Goal: Transaction & Acquisition: Purchase product/service

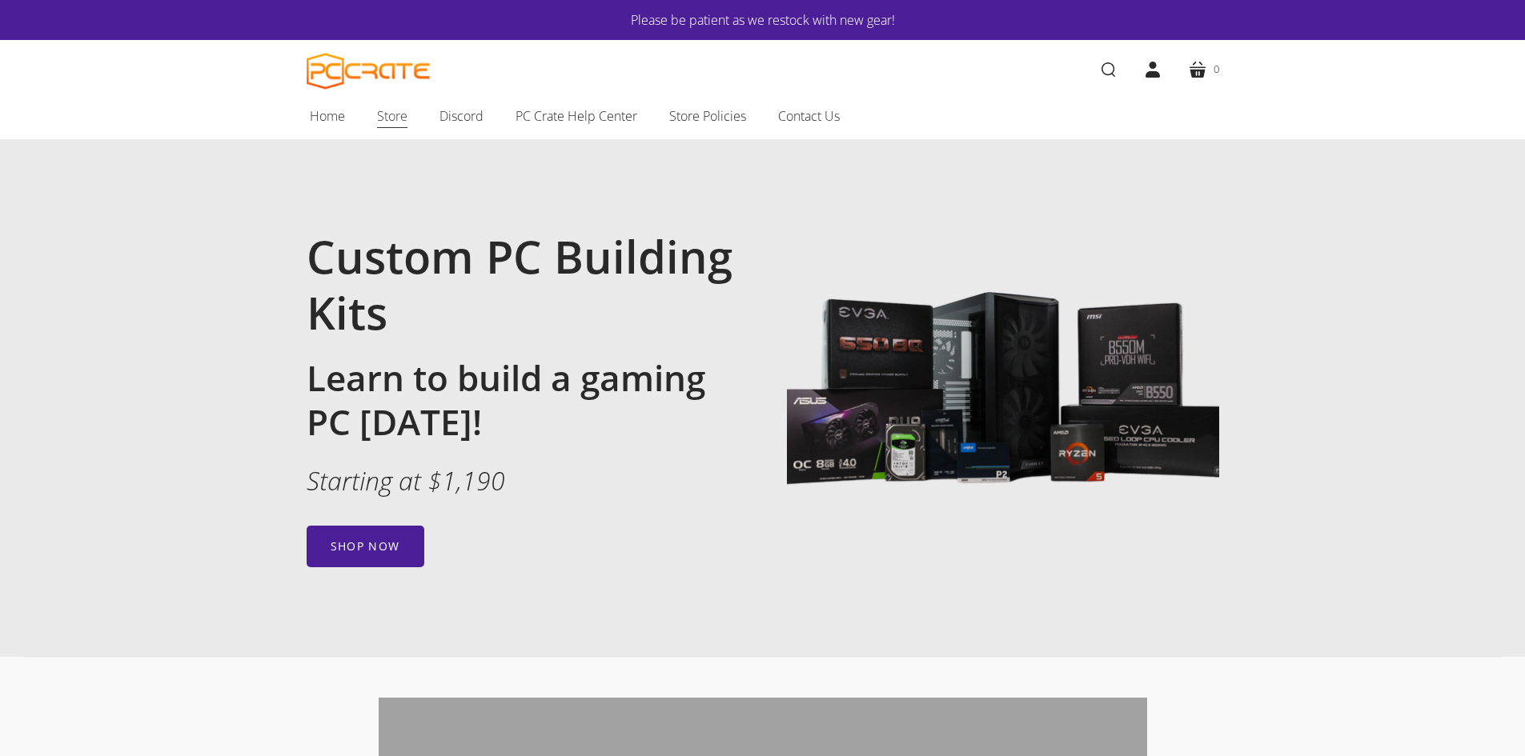
click at [384, 119] on span "Store" at bounding box center [392, 116] width 30 height 21
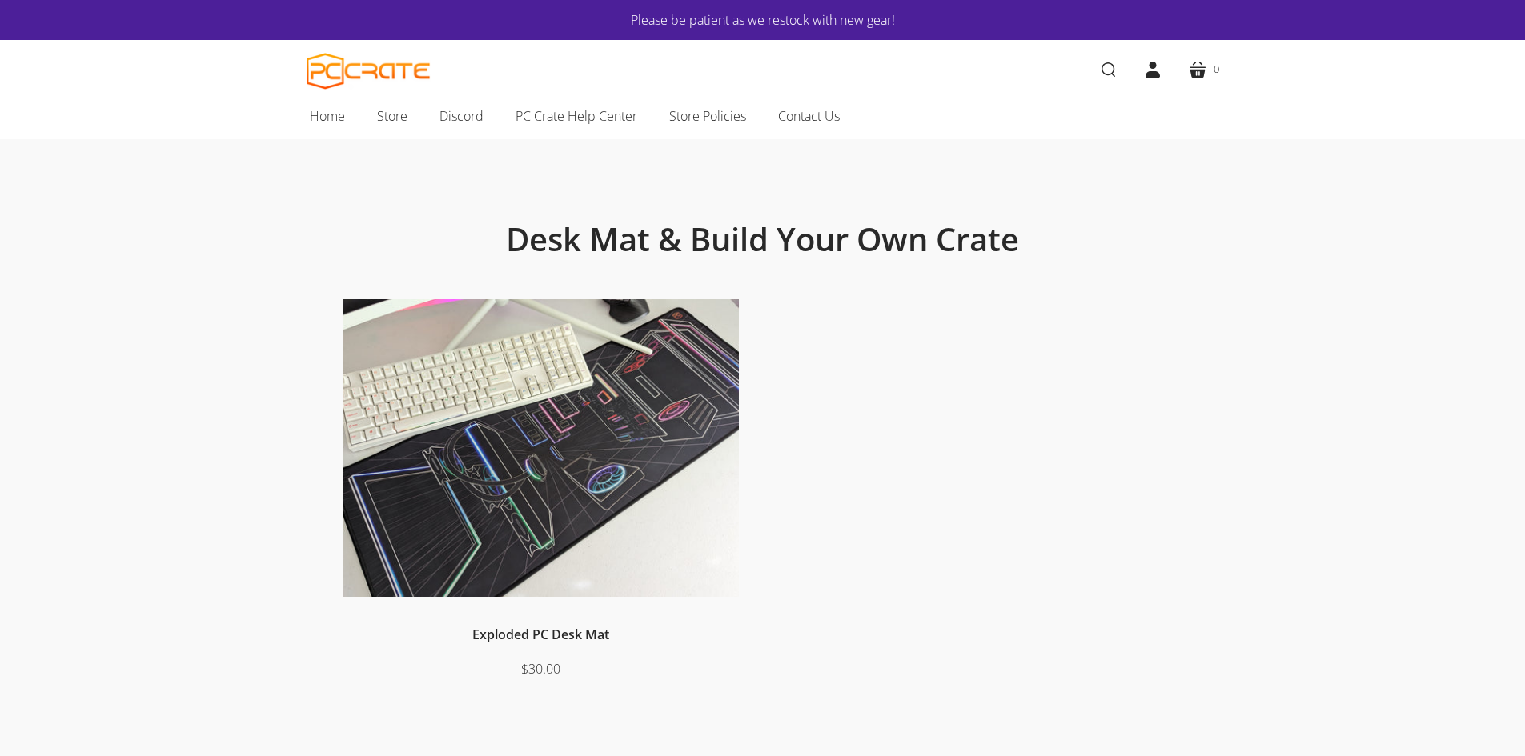
click at [871, 251] on h1 "Desk Mat & Build Your Own Crate" at bounding box center [763, 239] width 768 height 40
click at [307, 119] on link "Home" at bounding box center [327, 116] width 67 height 34
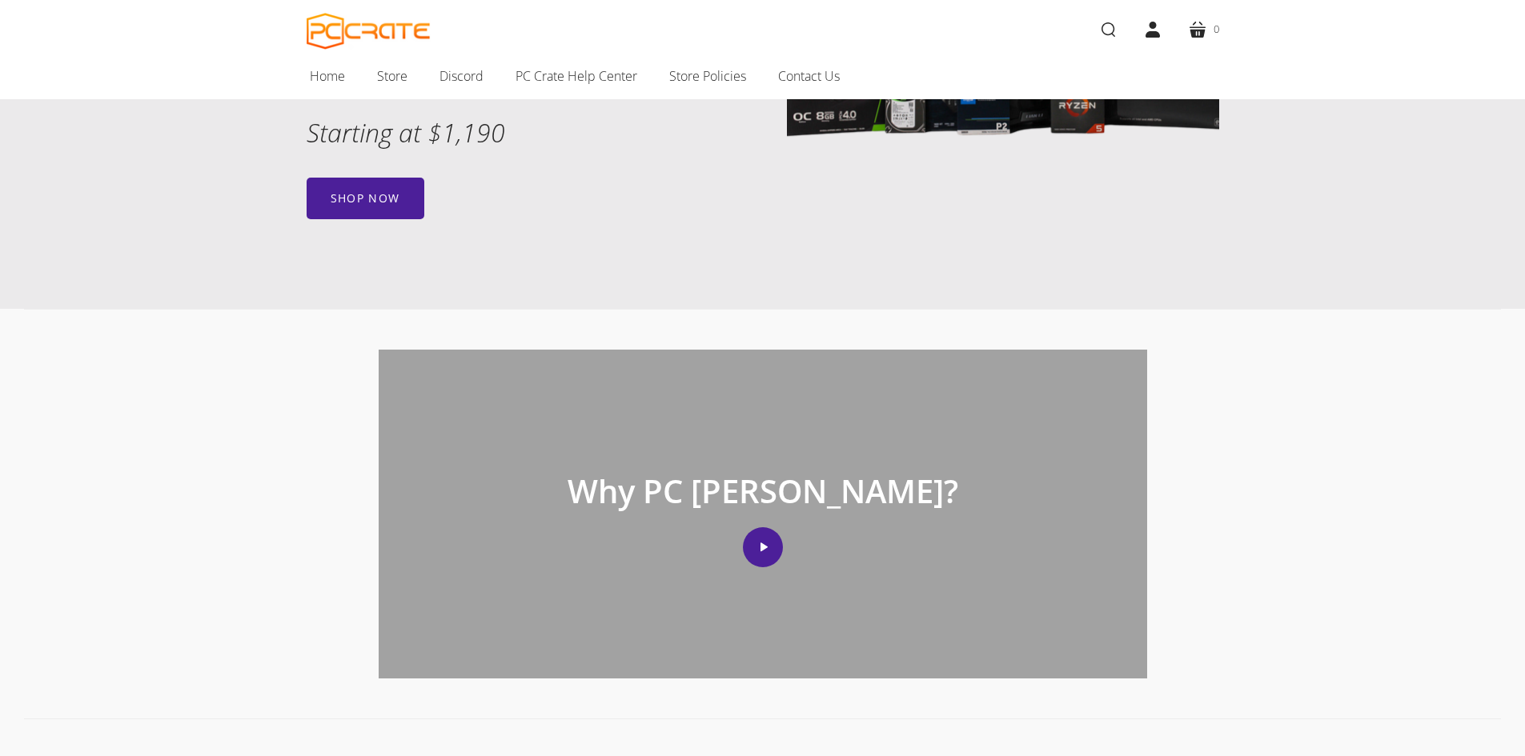
scroll to position [320, 0]
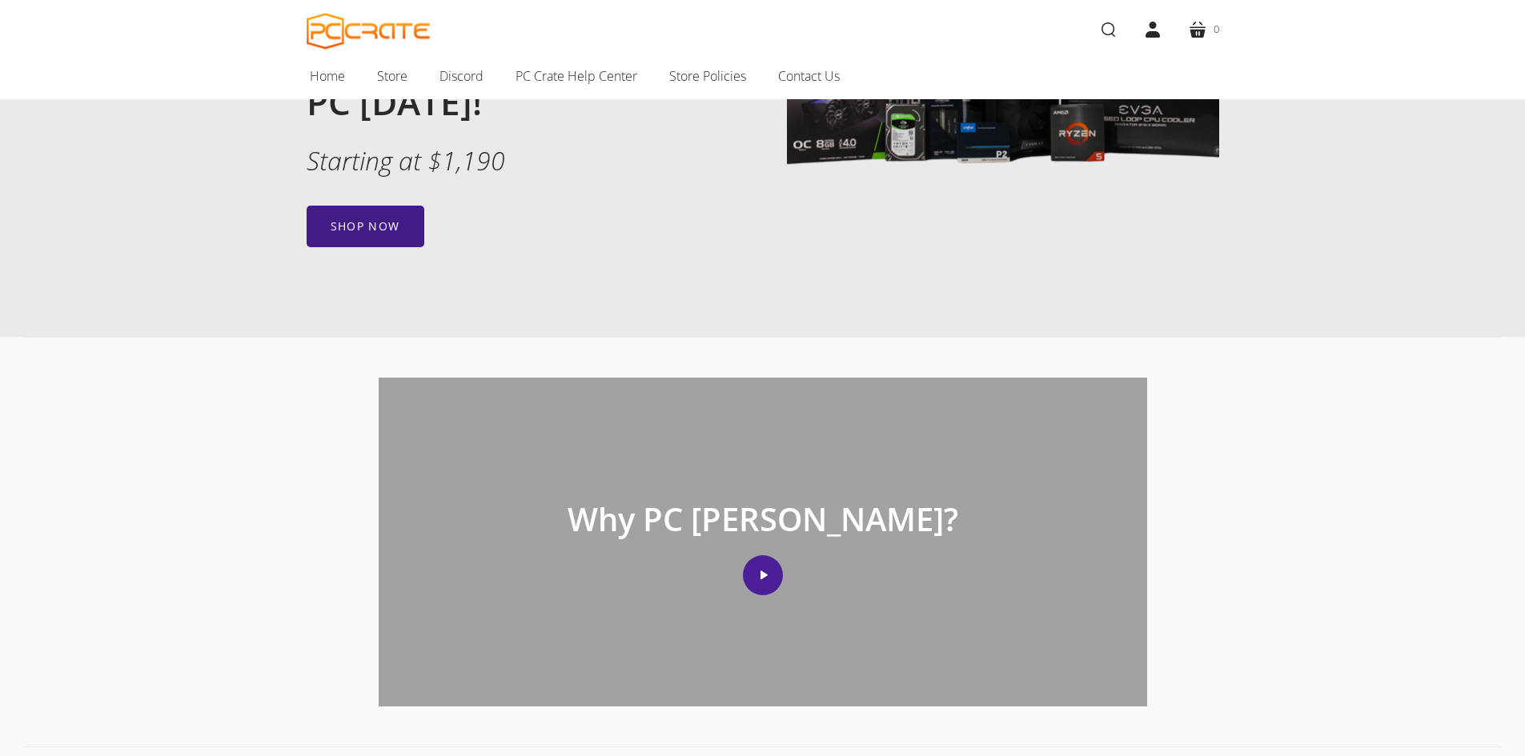
click at [349, 231] on link "Shop now" at bounding box center [366, 227] width 118 height 42
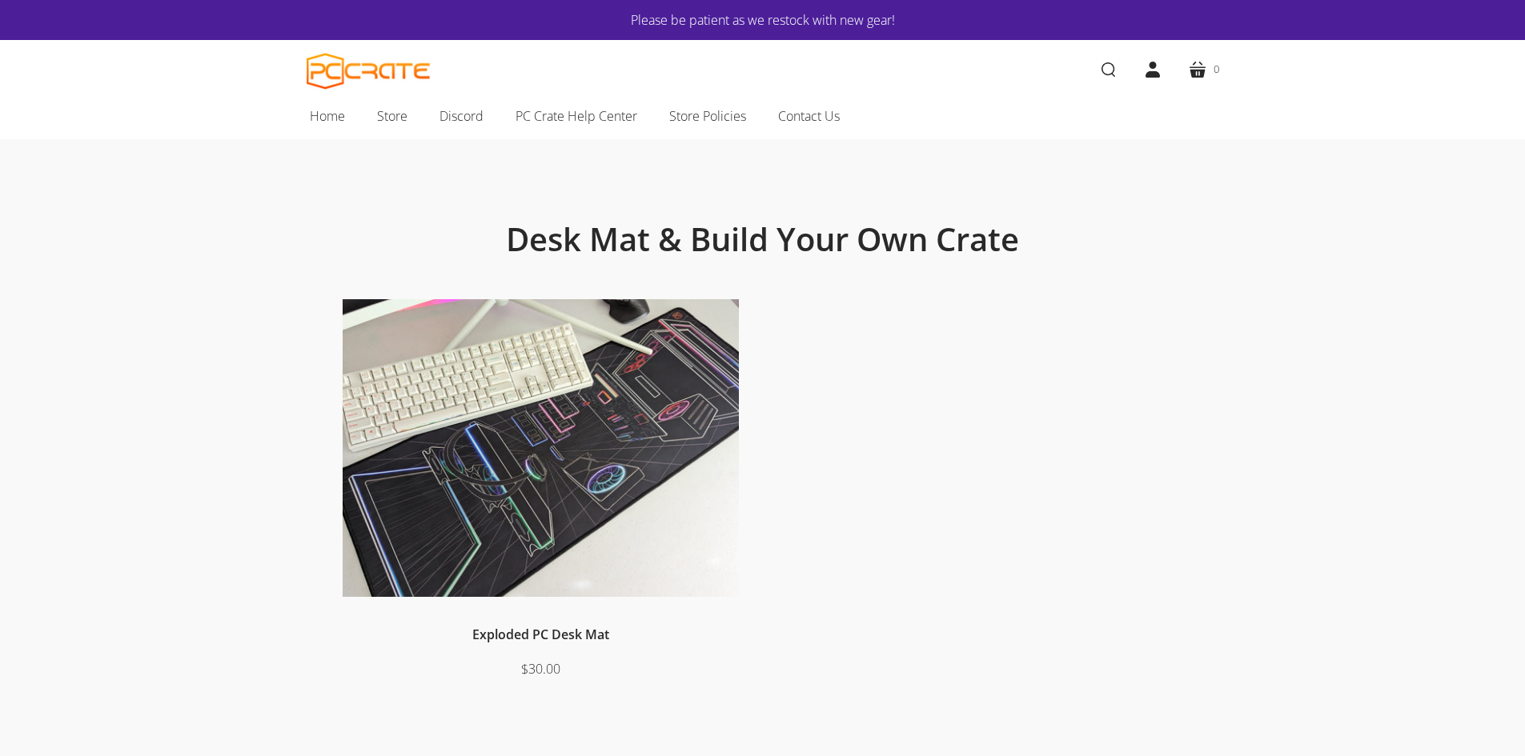
click at [632, 365] on img at bounding box center [541, 448] width 396 height 299
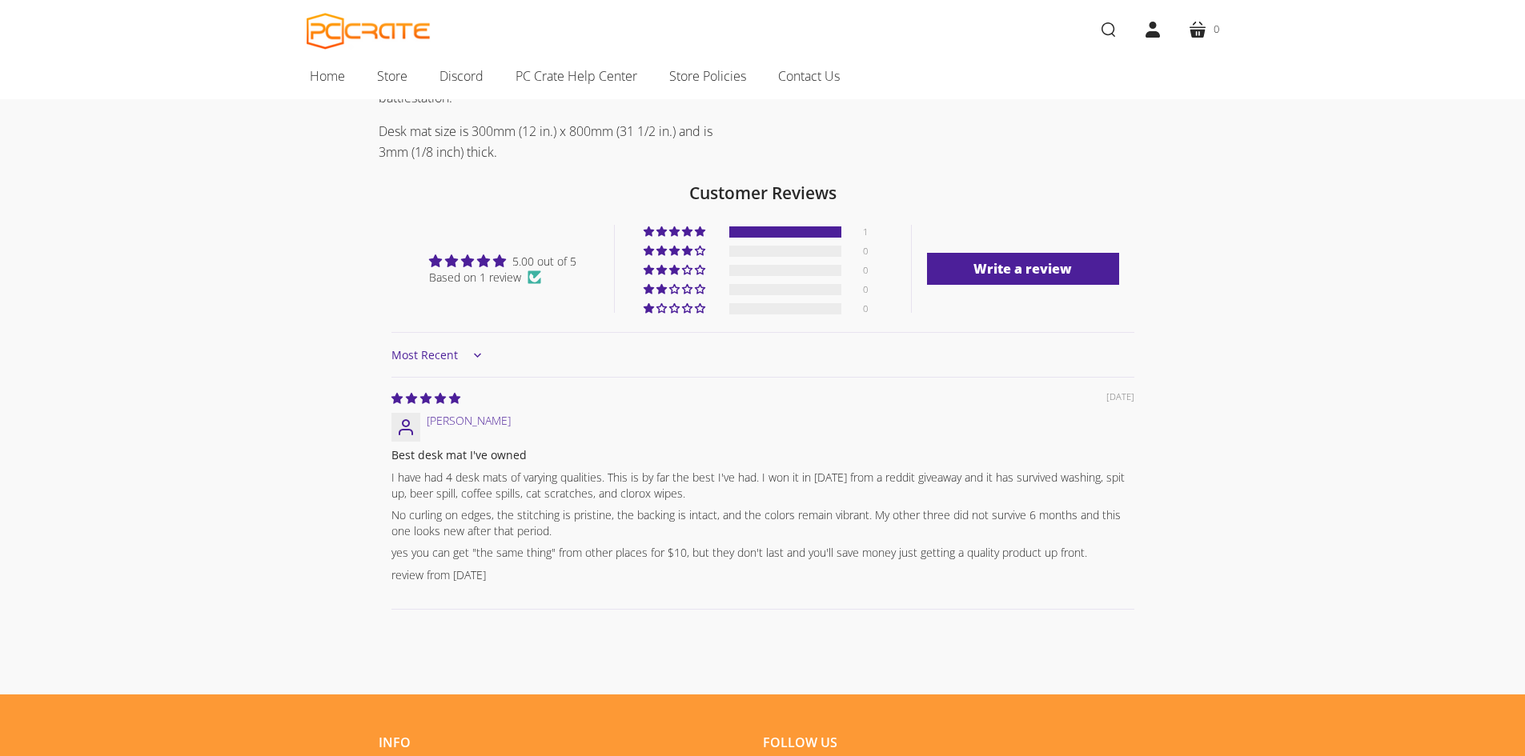
scroll to position [560, 0]
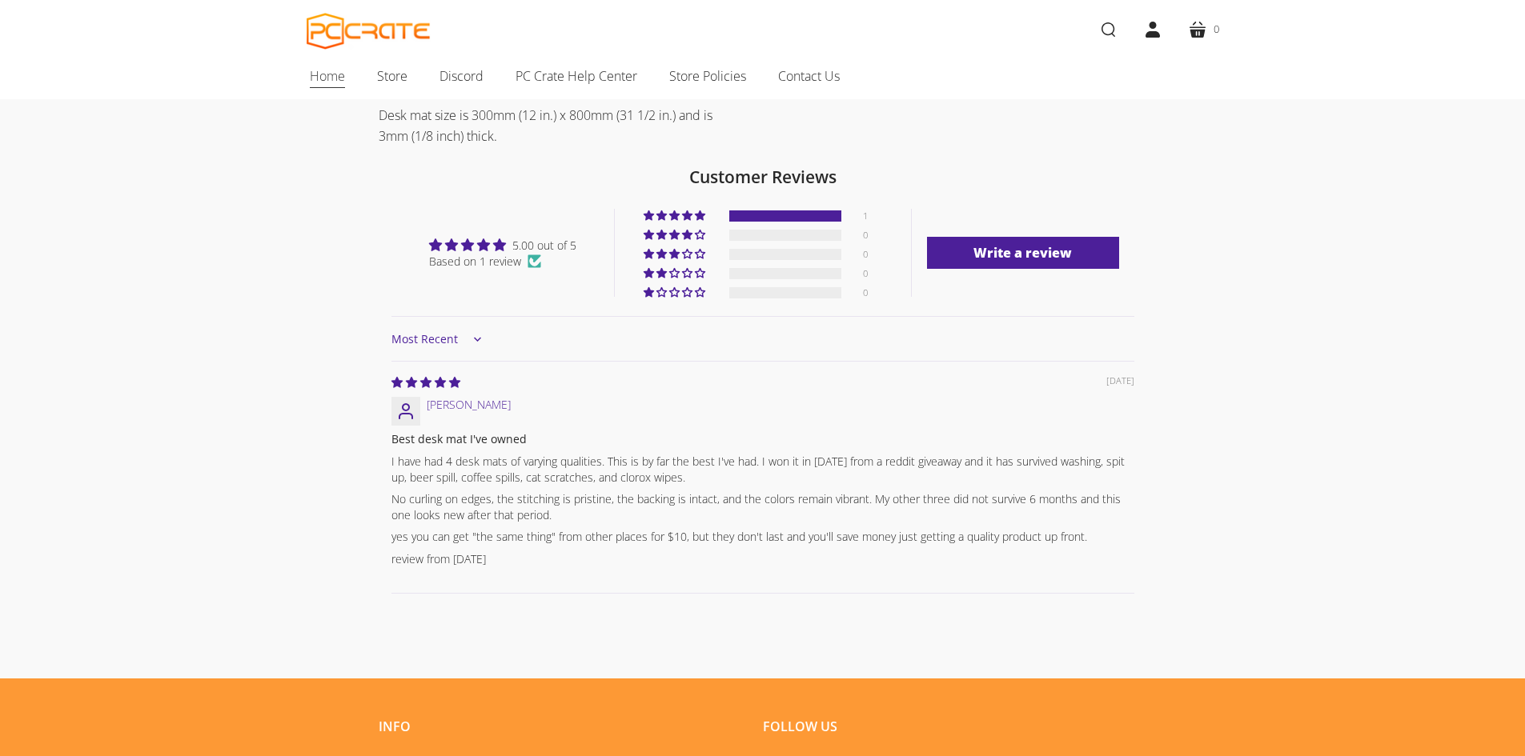
click at [346, 74] on link "Home" at bounding box center [327, 76] width 67 height 34
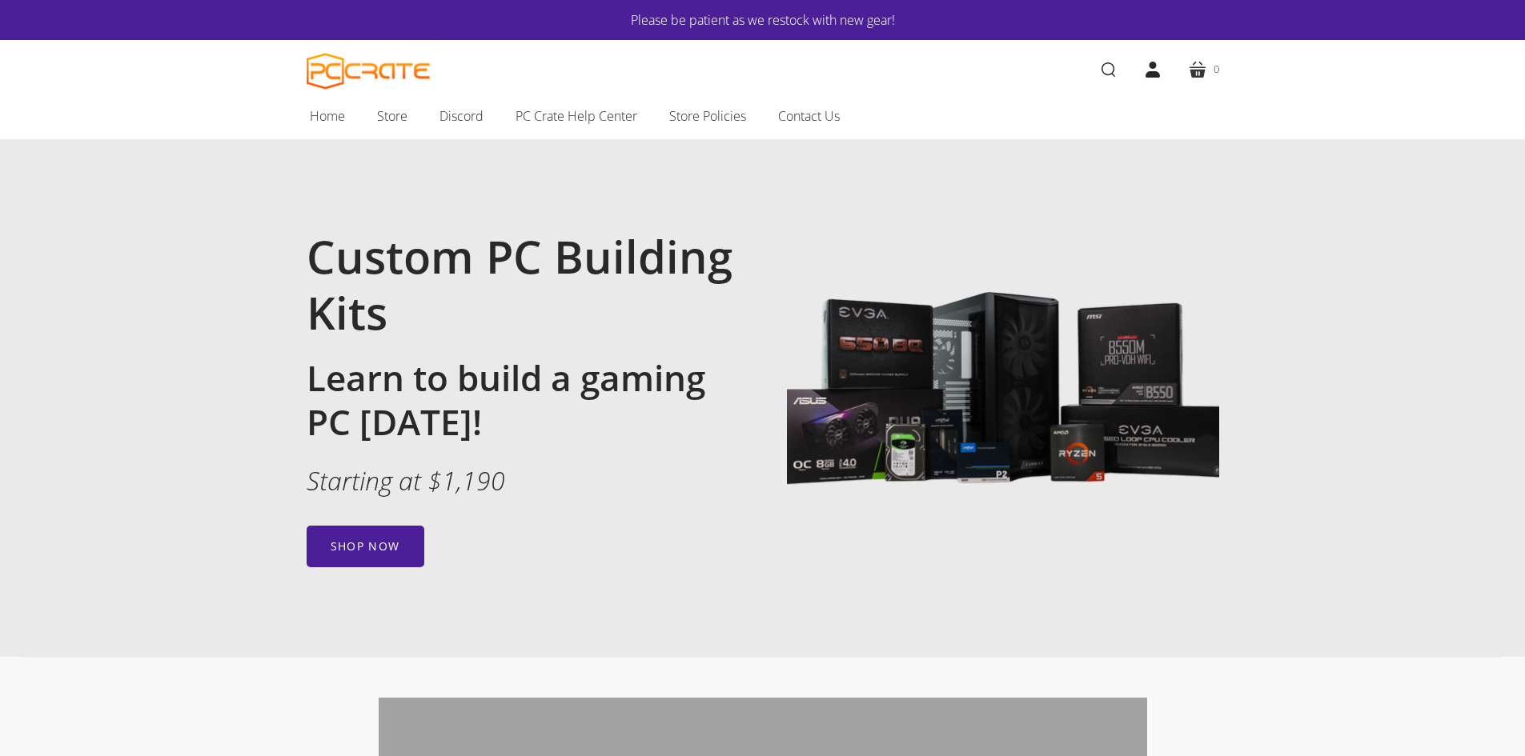
click at [1195, 64] on link "cart 0" at bounding box center [1203, 69] width 57 height 45
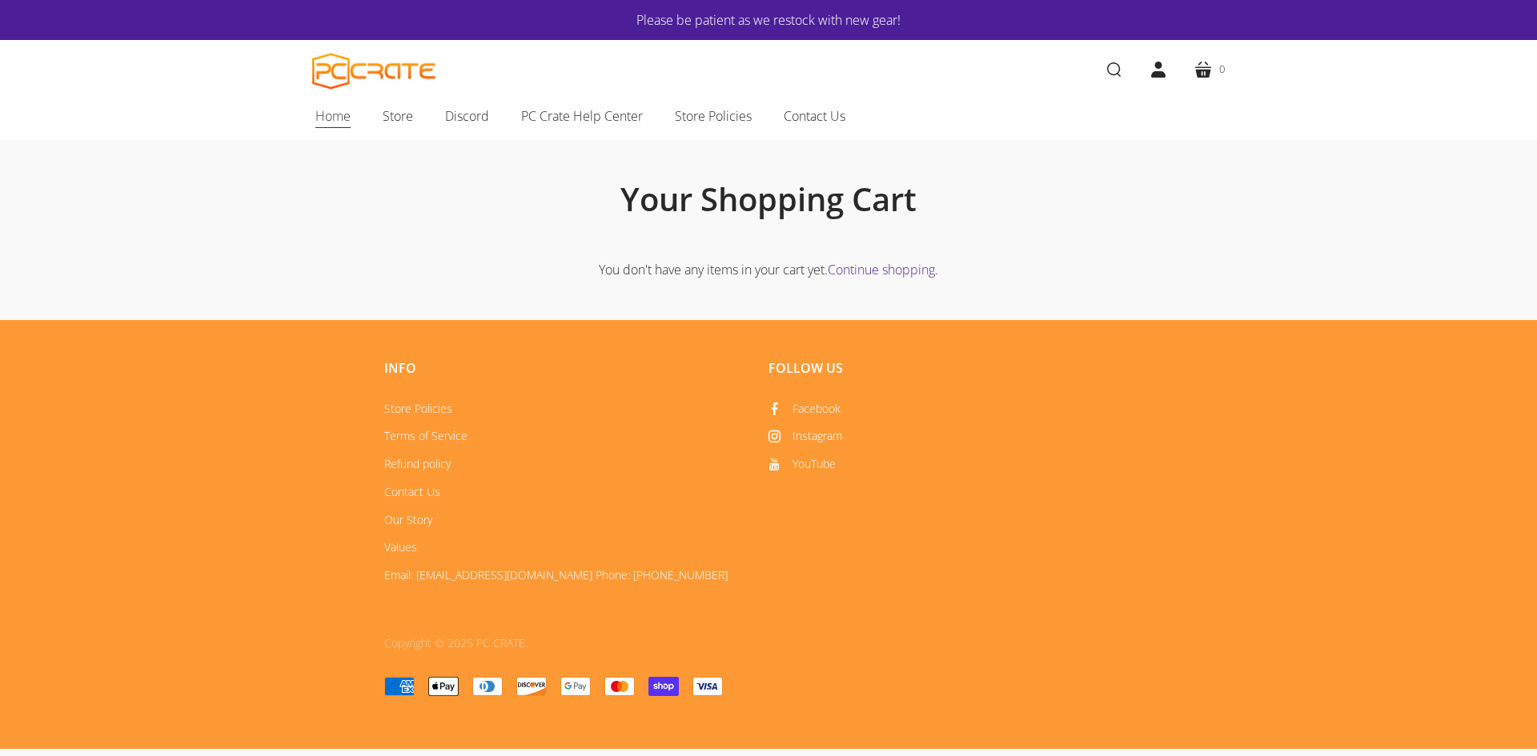
click at [344, 115] on span "Home" at bounding box center [332, 116] width 35 height 21
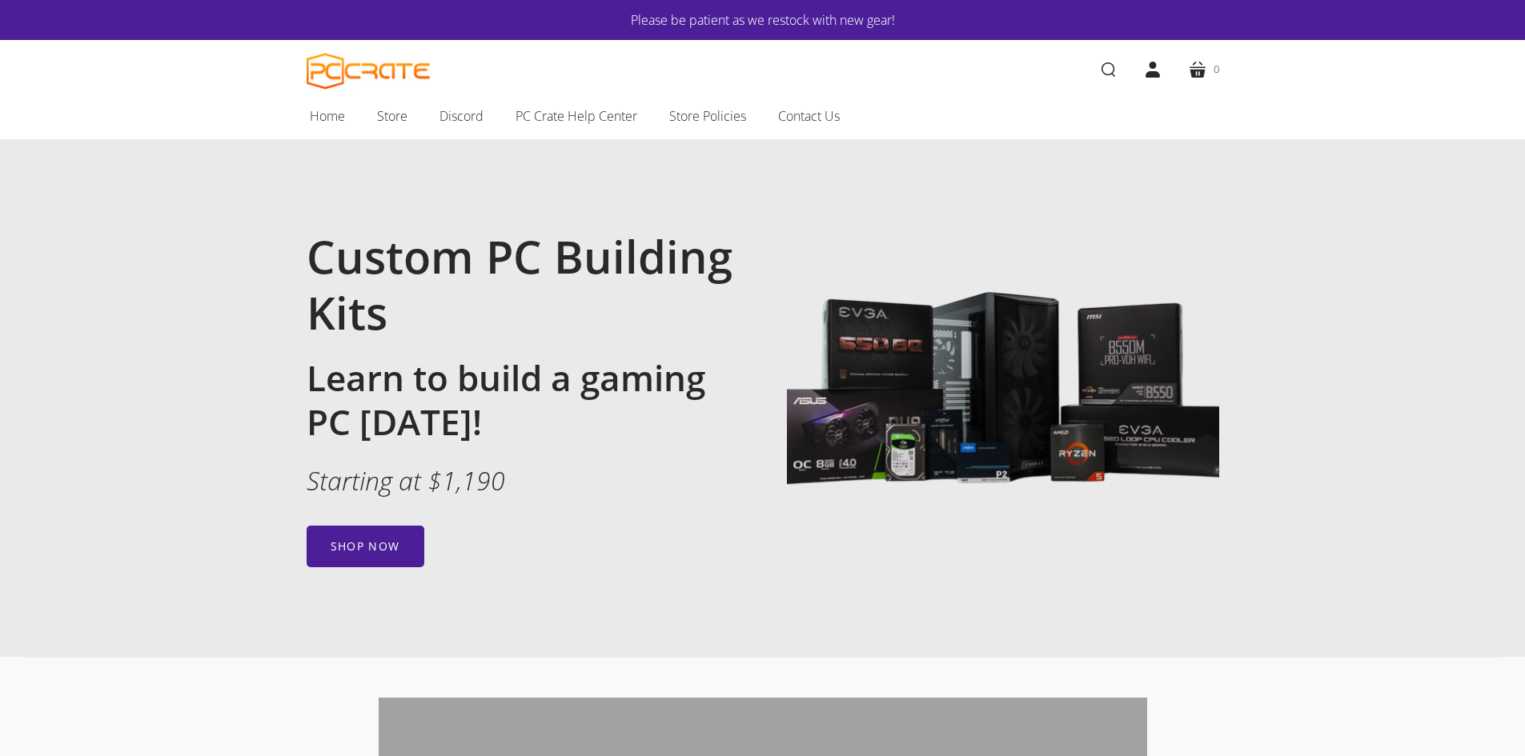
click at [906, 351] on img at bounding box center [1003, 395] width 432 height 432
click at [458, 261] on h1 "Custom PC Building Kits" at bounding box center [523, 284] width 432 height 112
click at [394, 536] on link "Shop now" at bounding box center [366, 547] width 118 height 42
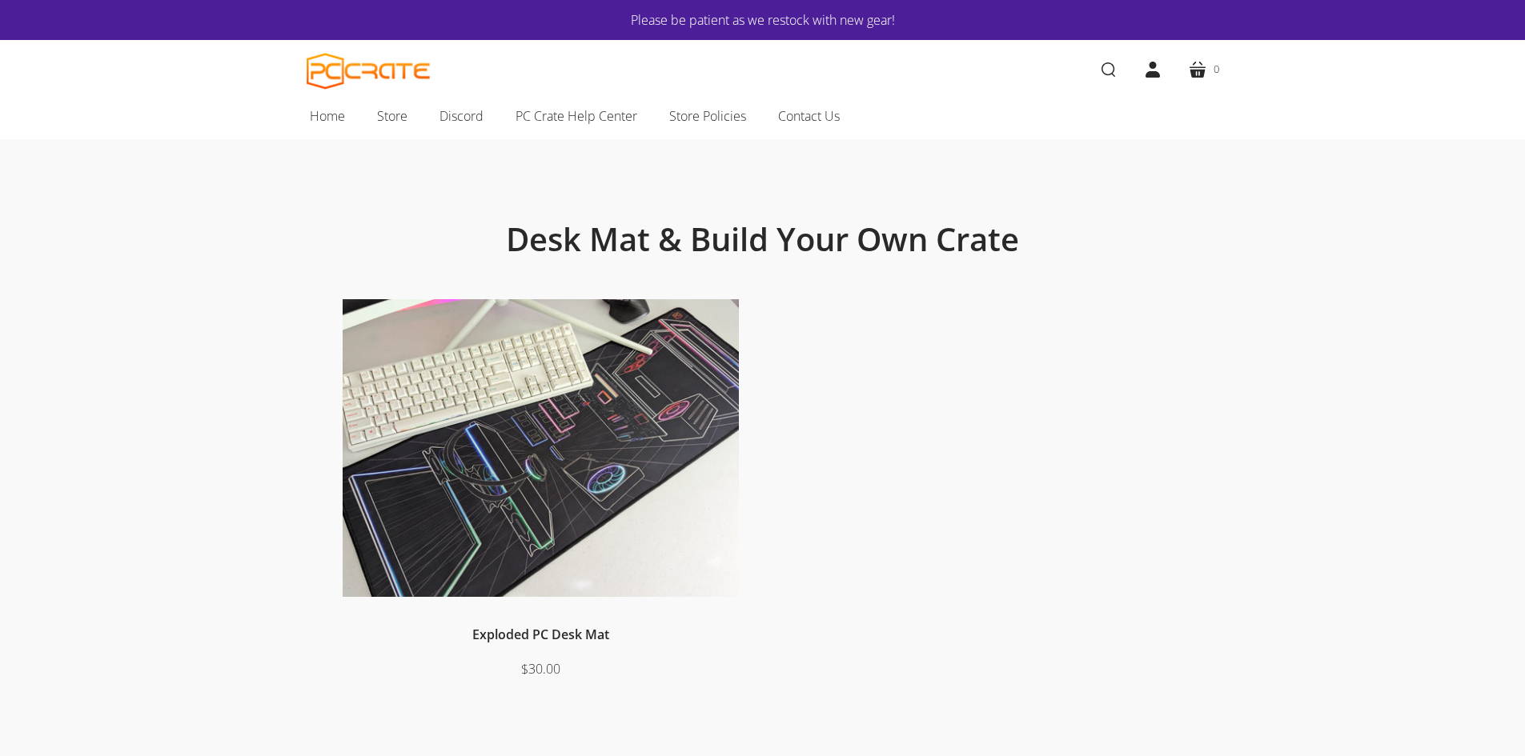
drag, startPoint x: 1042, startPoint y: 355, endPoint x: 1001, endPoint y: 311, distance: 60.6
click at [1021, 331] on div "Exploded PC Desk Mat $30.00" at bounding box center [763, 513] width 889 height 429
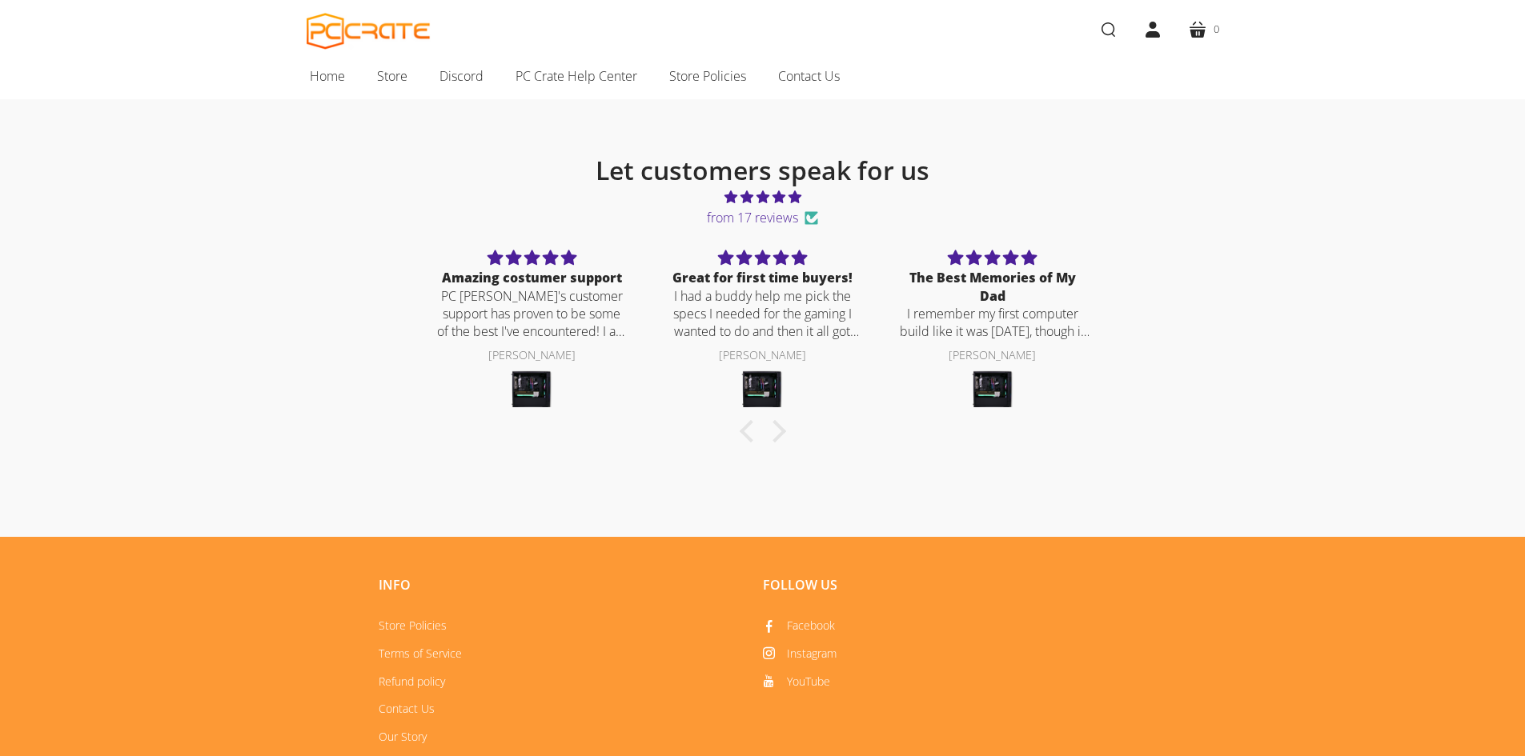
scroll to position [640, 0]
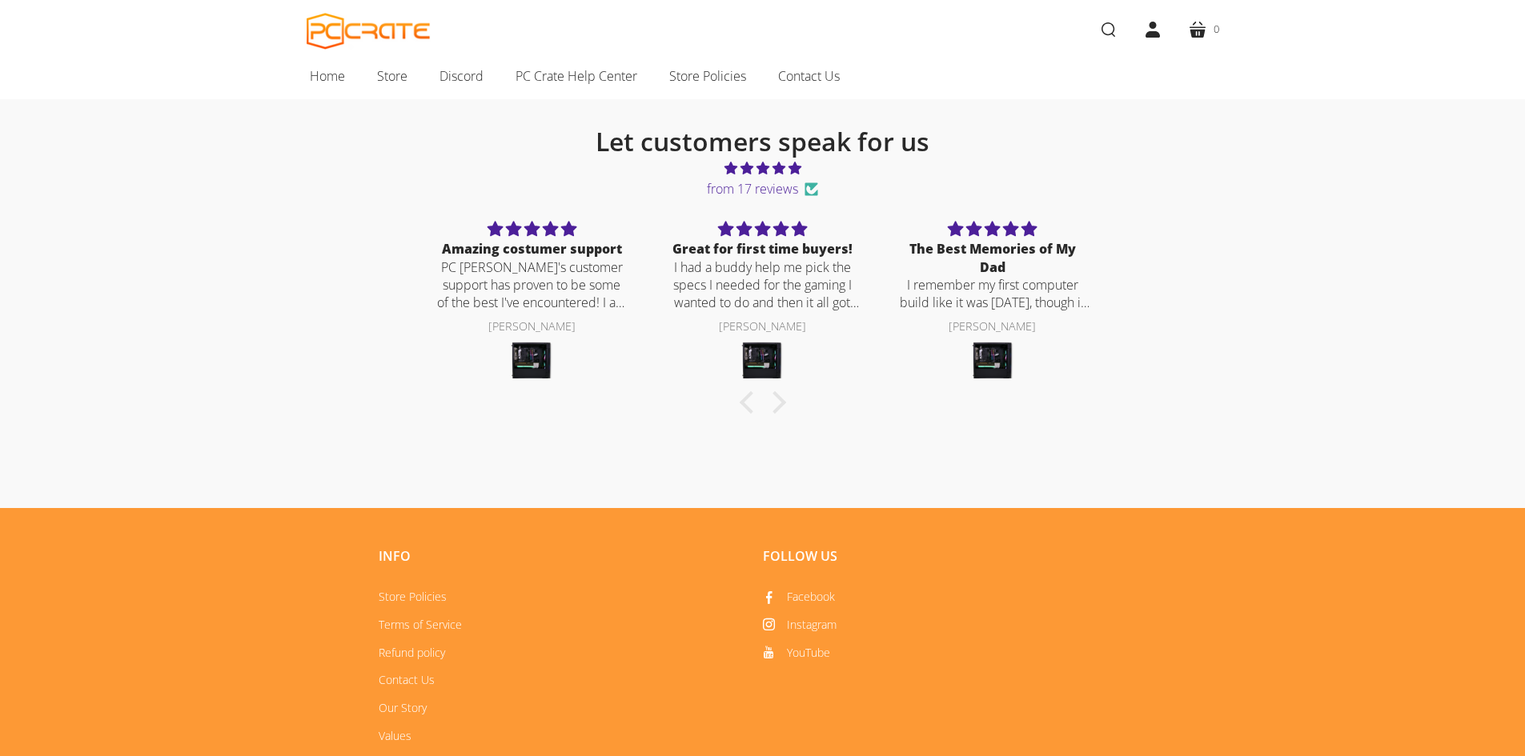
click at [532, 362] on img at bounding box center [531, 361] width 45 height 45
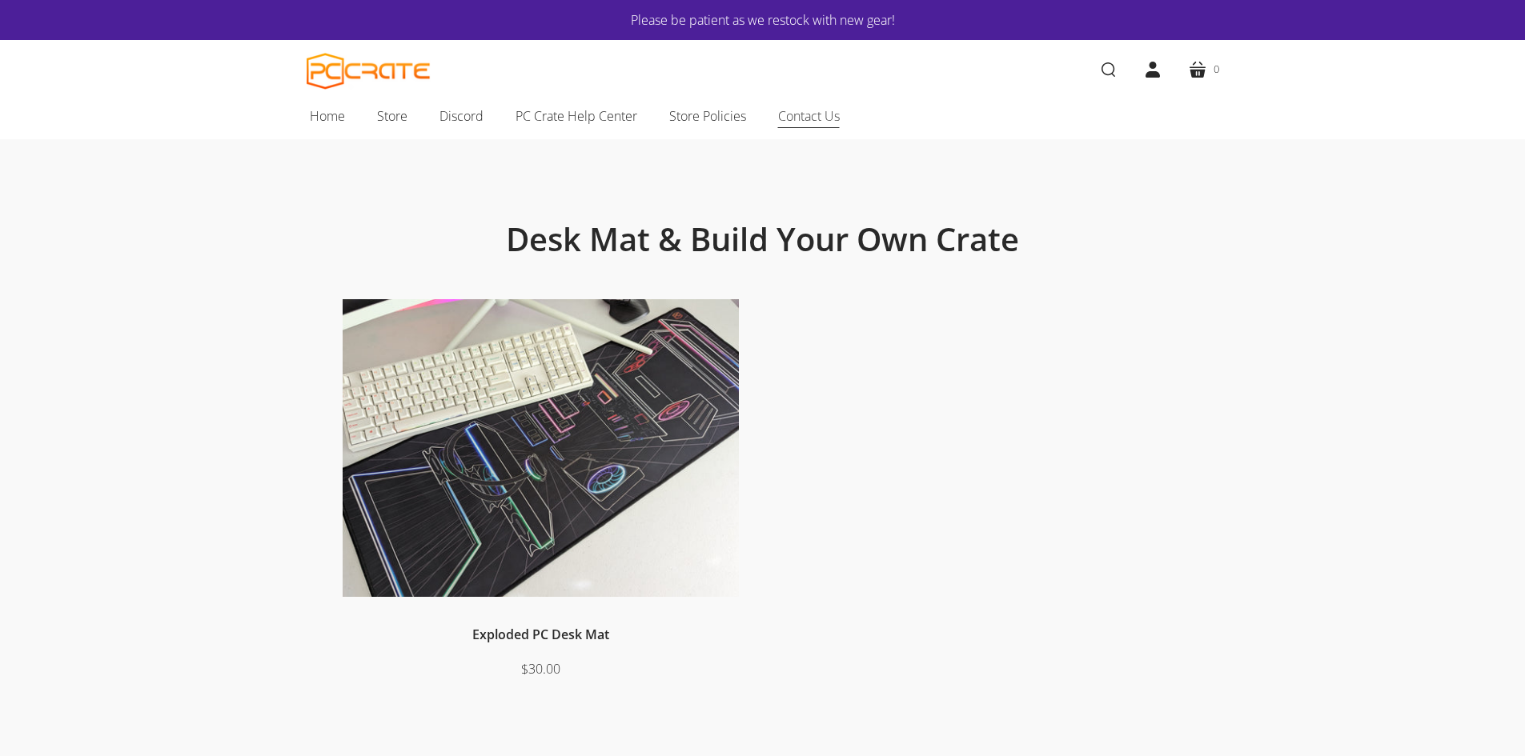
click at [788, 128] on link "Contact Us" at bounding box center [809, 116] width 94 height 34
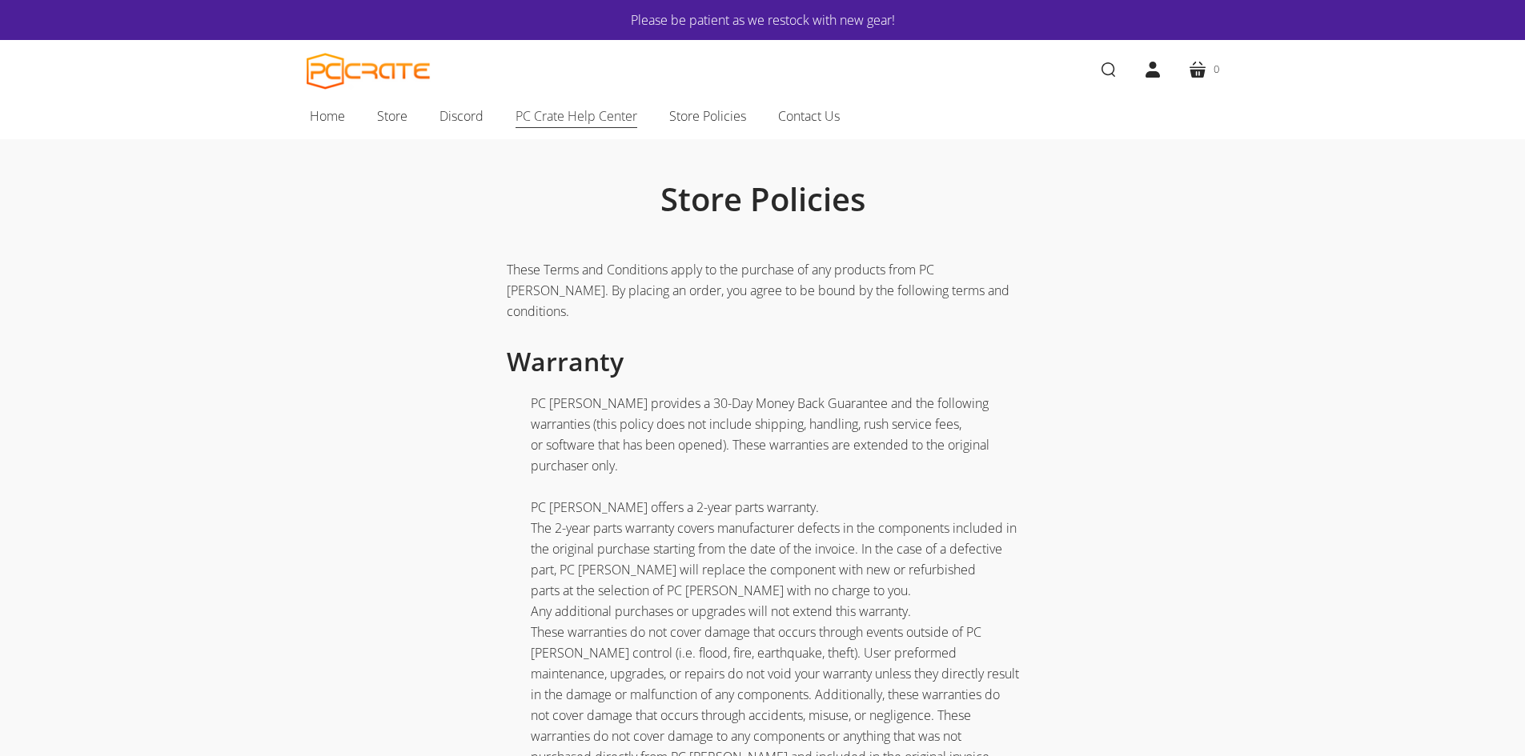
click at [628, 110] on span "PC Crate Help Center" at bounding box center [577, 116] width 122 height 21
click at [315, 110] on span "Home" at bounding box center [327, 116] width 35 height 21
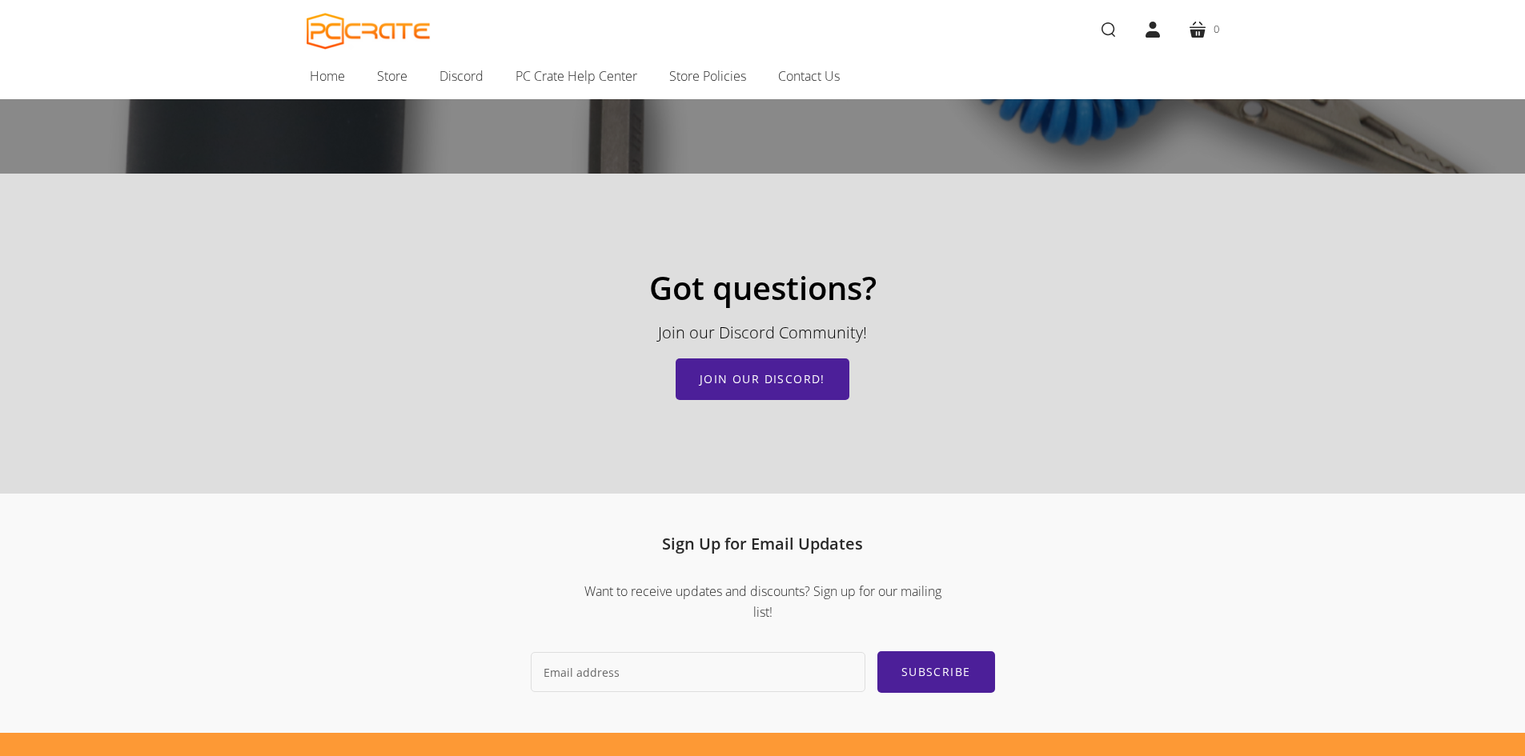
scroll to position [1894, 0]
